Goal: Task Accomplishment & Management: Use online tool/utility

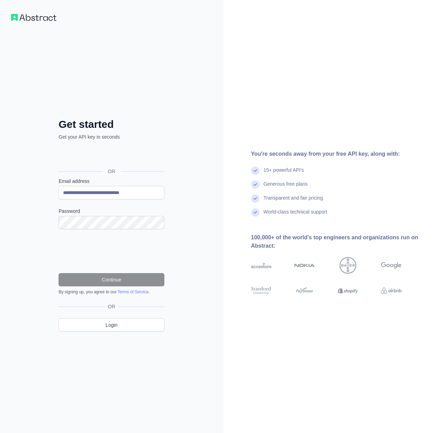
click at [137, 293] on link "Terms of Service" at bounding box center [132, 291] width 31 height 5
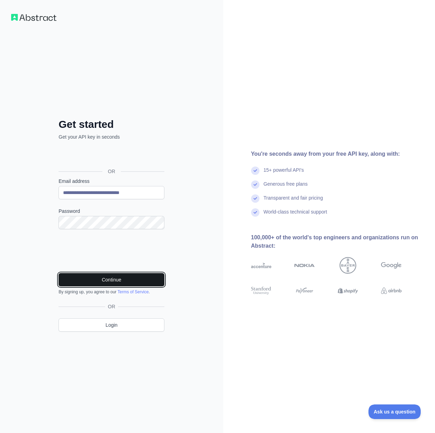
click at [111, 282] on button "Continue" at bounding box center [111, 279] width 106 height 13
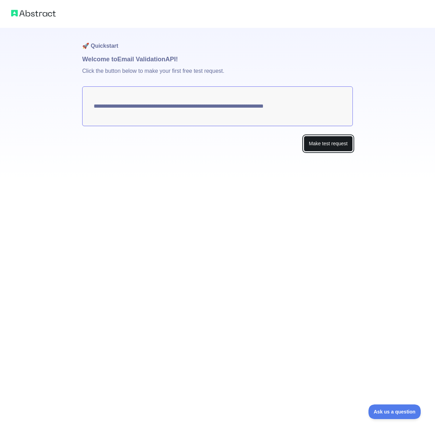
click at [334, 146] on button "Make test request" at bounding box center [328, 144] width 49 height 16
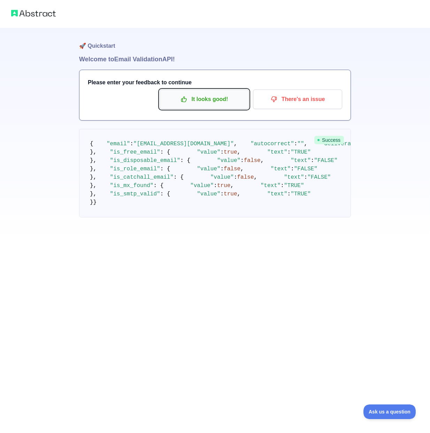
click at [210, 101] on p "It looks good!" at bounding box center [204, 99] width 79 height 12
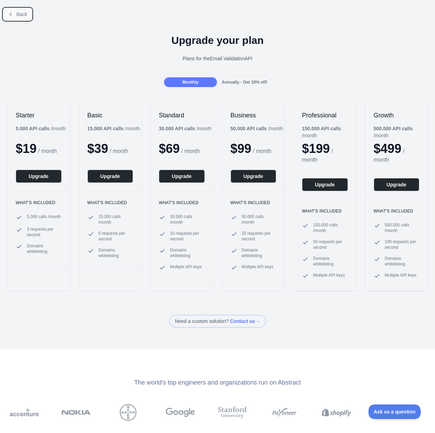
click at [24, 18] on button "Back" at bounding box center [17, 14] width 28 height 12
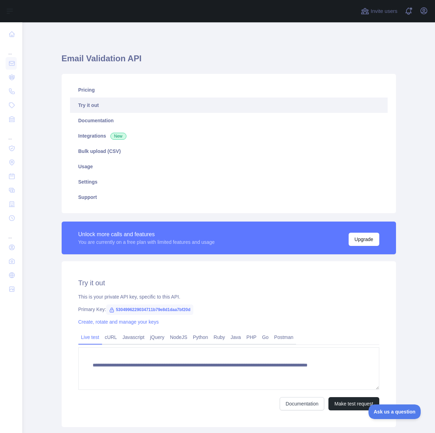
click at [172, 308] on span "5304996229034711b79e8d1daa7bf20d" at bounding box center [149, 309] width 87 height 10
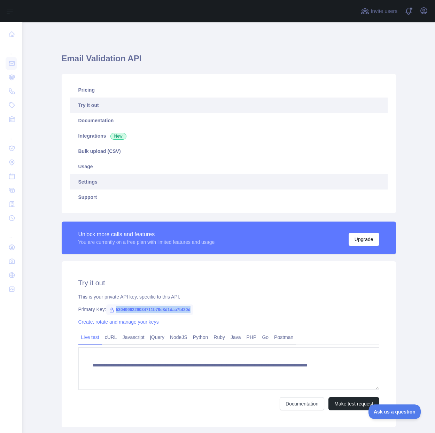
copy span "5304996229034711b79e8d1daa7bf20d"
